Goal: Check status: Check status

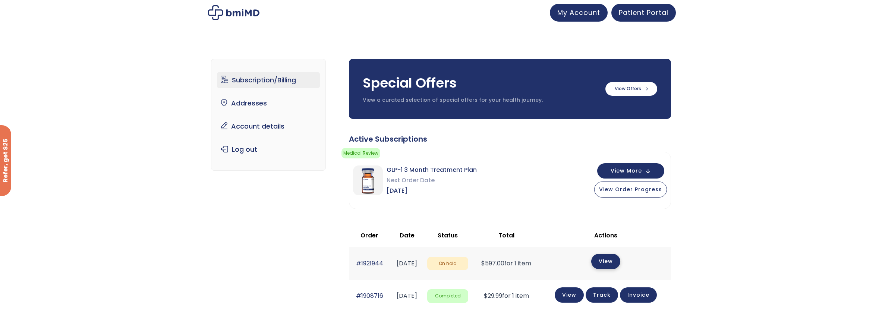
click at [613, 258] on link "View" at bounding box center [605, 261] width 29 height 15
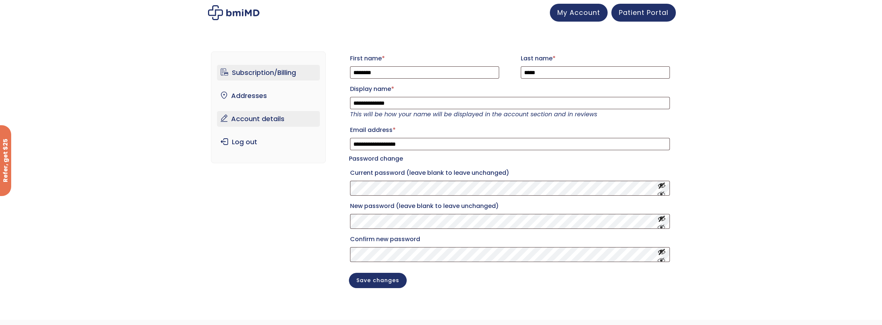
click at [245, 73] on link "Subscription/Billing" at bounding box center [268, 73] width 103 height 16
